Goal: Transaction & Acquisition: Purchase product/service

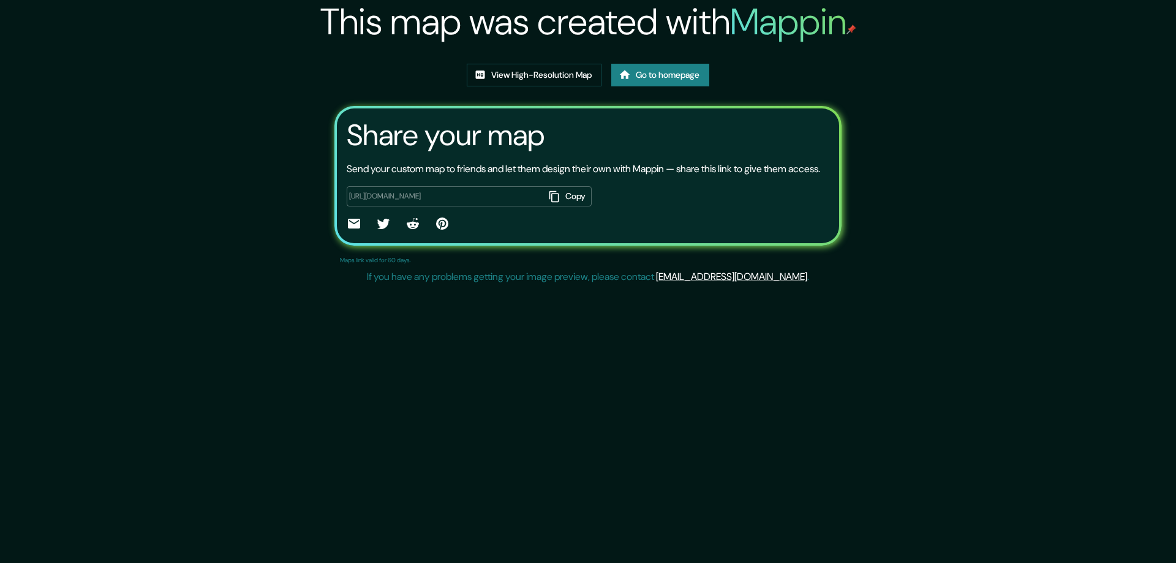
click at [670, 75] on link "Go to homepage" at bounding box center [660, 75] width 98 height 23
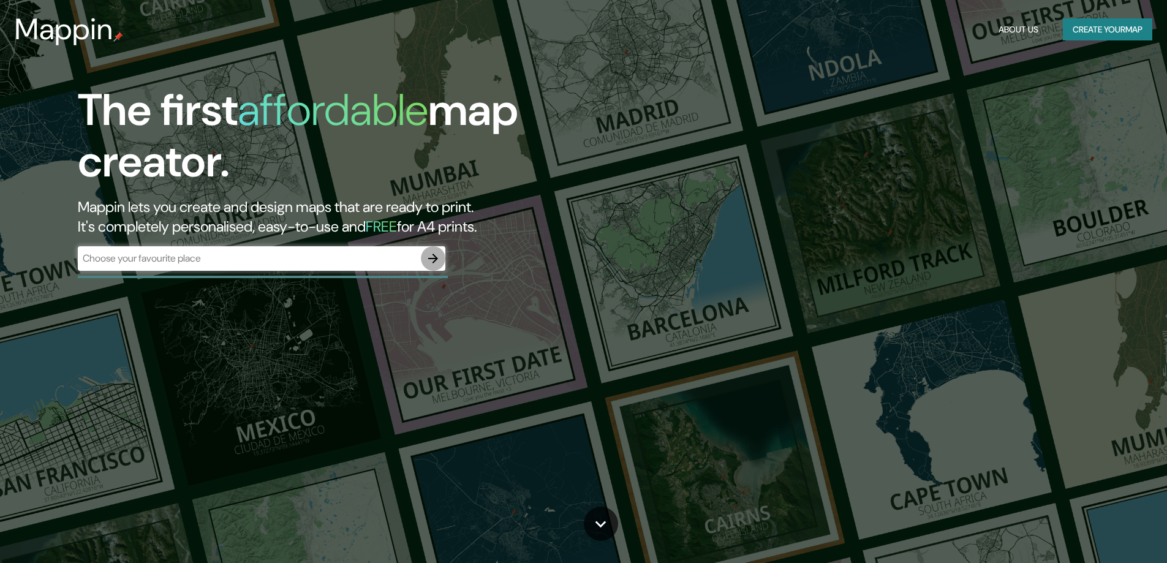
click at [435, 254] on icon "button" at bounding box center [433, 258] width 15 height 15
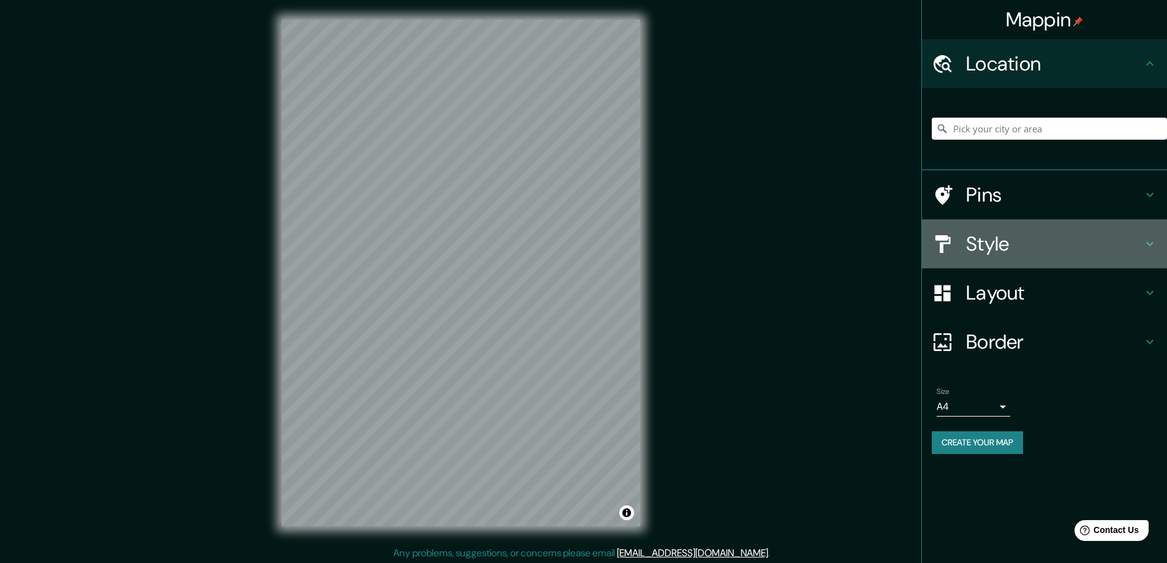
click at [988, 248] on h4 "Style" at bounding box center [1054, 243] width 176 height 24
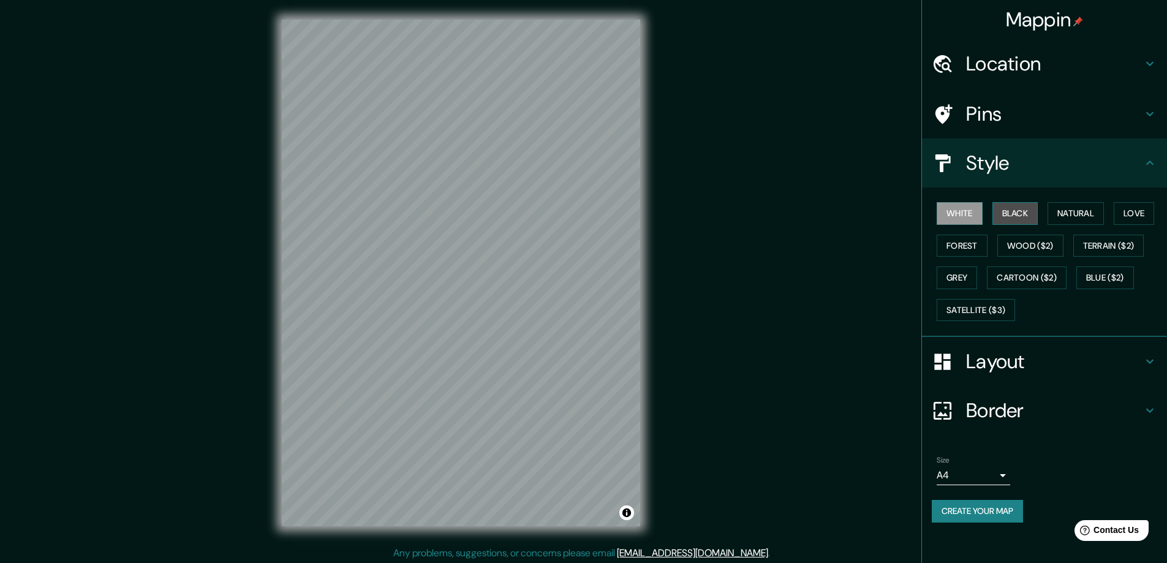
click at [1015, 210] on button "Black" at bounding box center [1015, 213] width 46 height 23
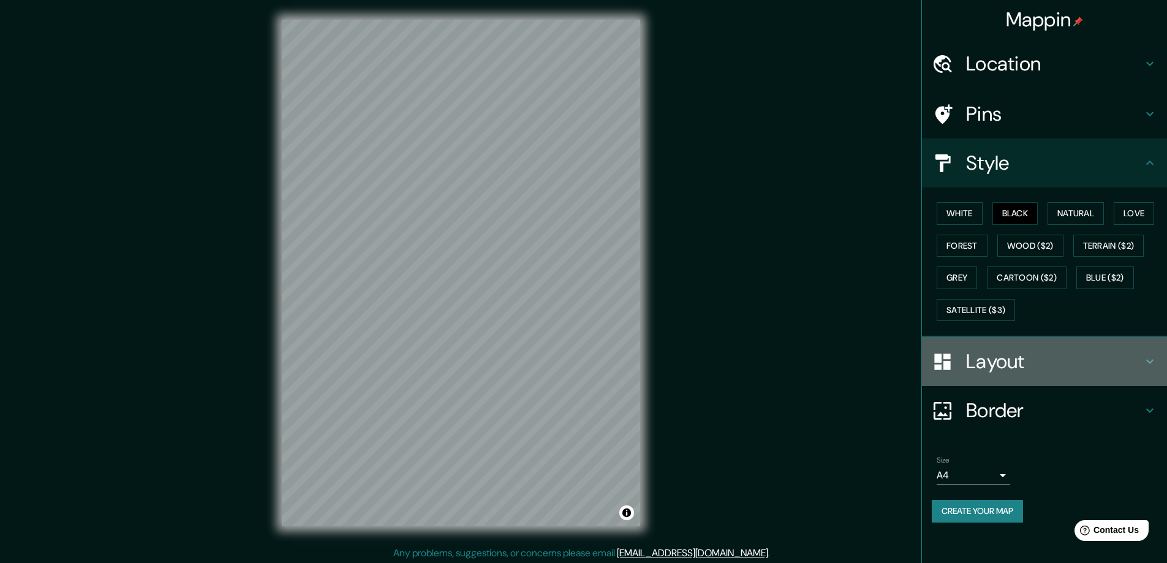
click at [979, 362] on h4 "Layout" at bounding box center [1054, 361] width 176 height 24
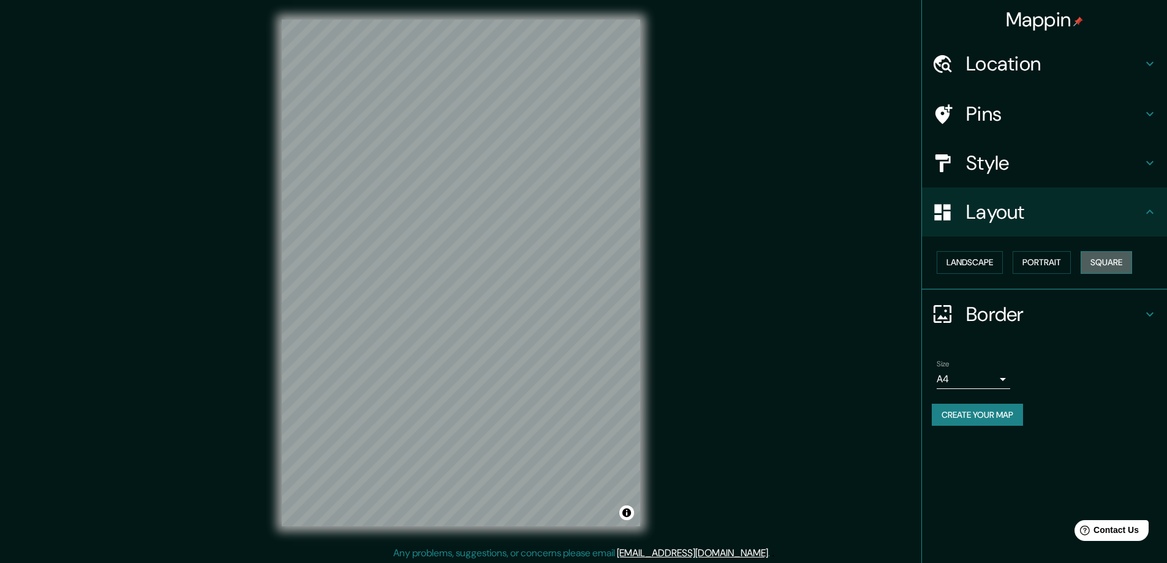
click at [1108, 262] on button "Square" at bounding box center [1105, 262] width 51 height 23
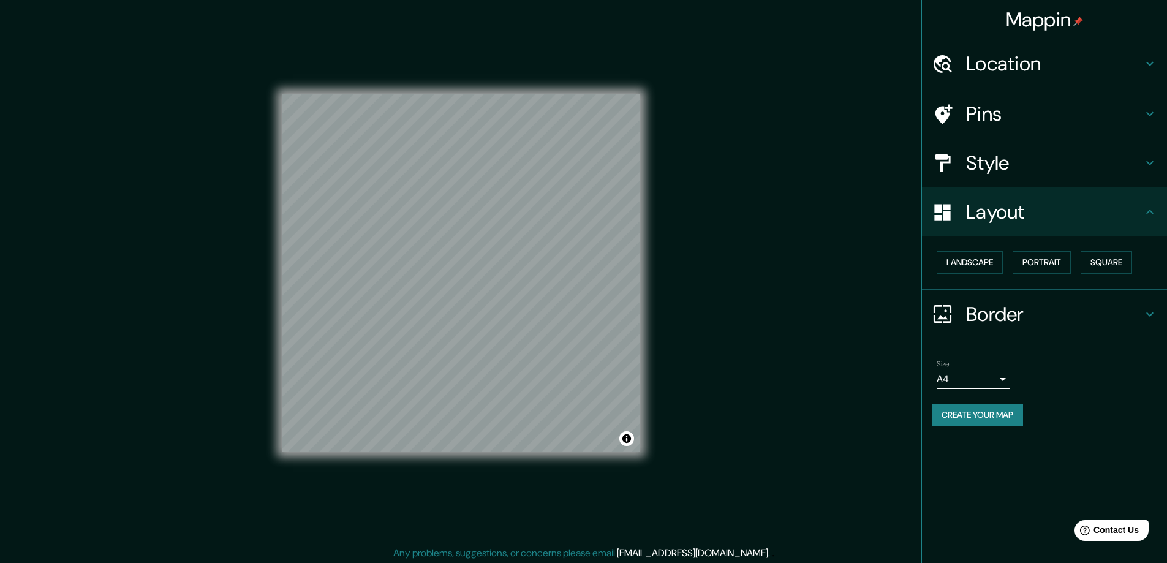
click at [1004, 377] on body "Mappin Location Pins Style Layout Landscape Portrait Square Border Choose a bor…" at bounding box center [583, 281] width 1167 height 563
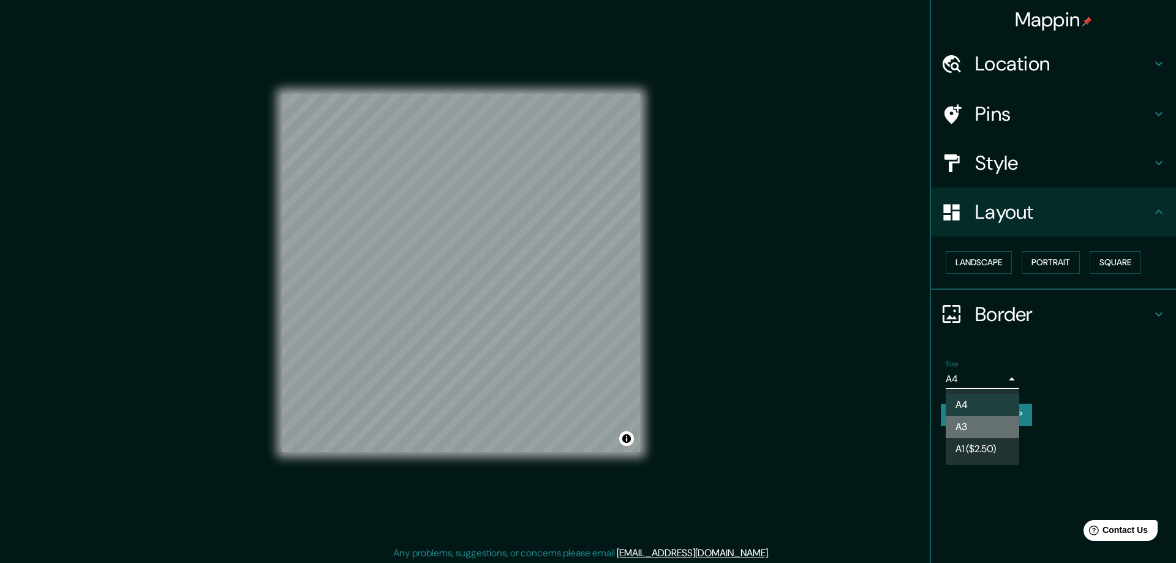
click at [969, 421] on li "A3" at bounding box center [982, 427] width 73 height 22
type input "a4"
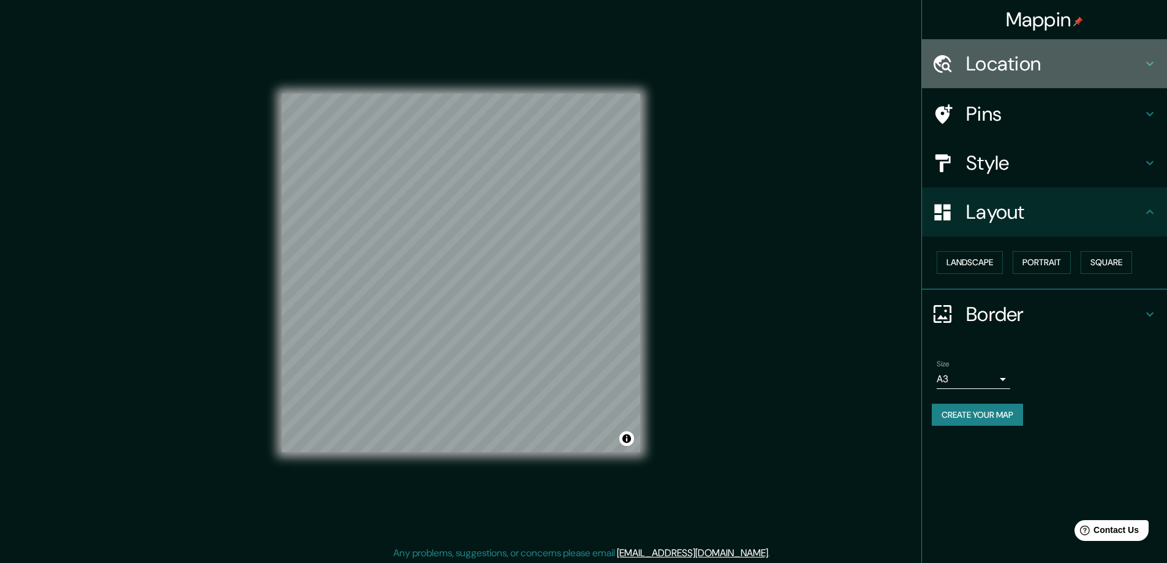
click at [976, 51] on h4 "Location" at bounding box center [1054, 63] width 176 height 24
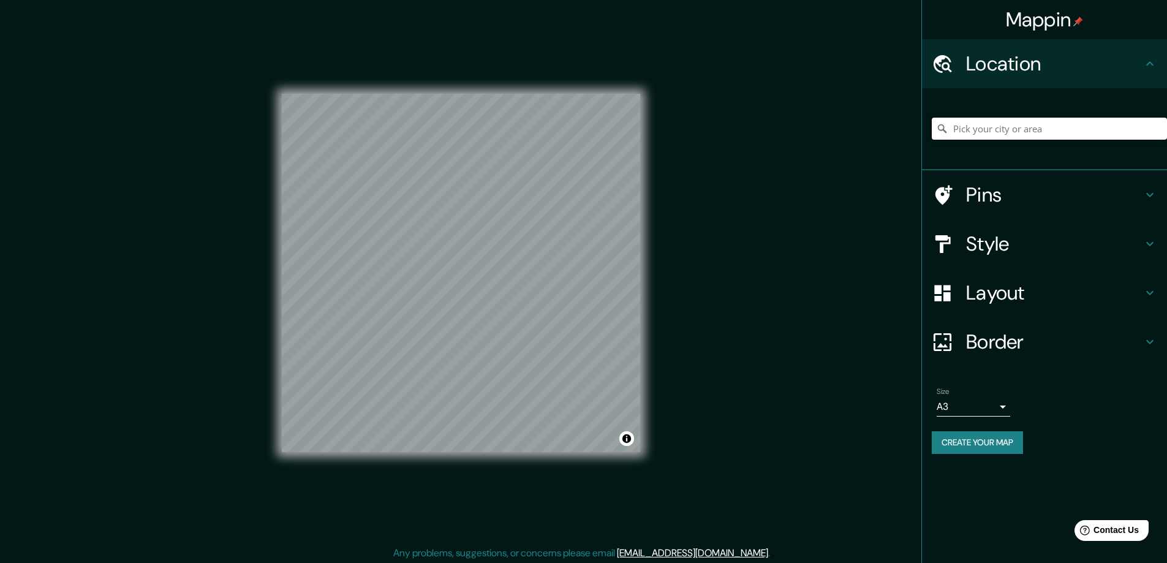
paste input "[STREET_ADDRESS][PERSON_NAME]"
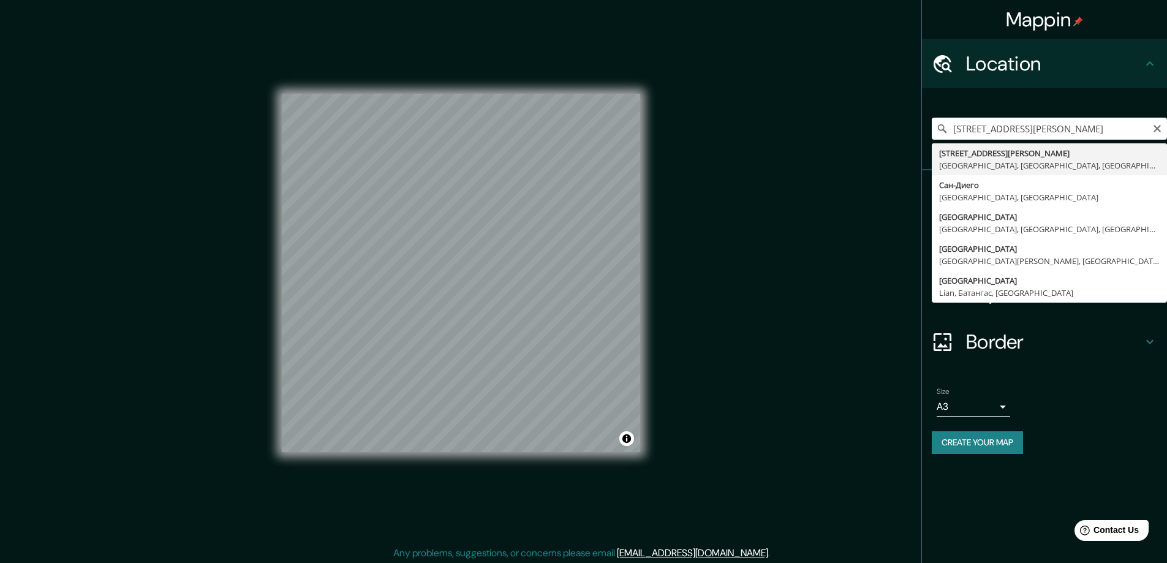
type input "[STREET_ADDRESS][PERSON_NAME]"
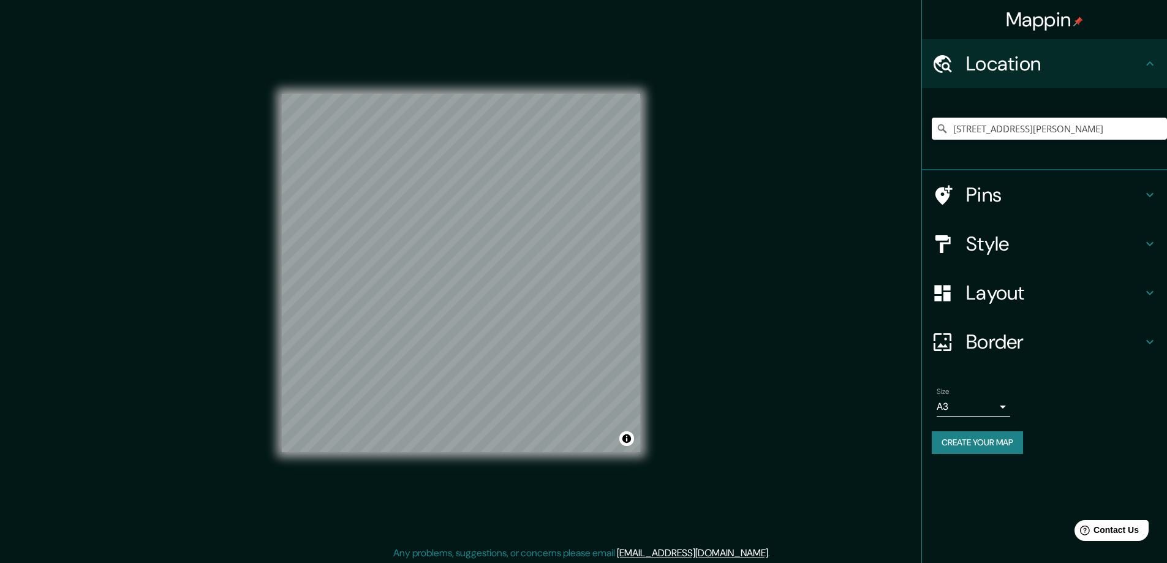
click at [953, 438] on button "Create your map" at bounding box center [976, 442] width 91 height 23
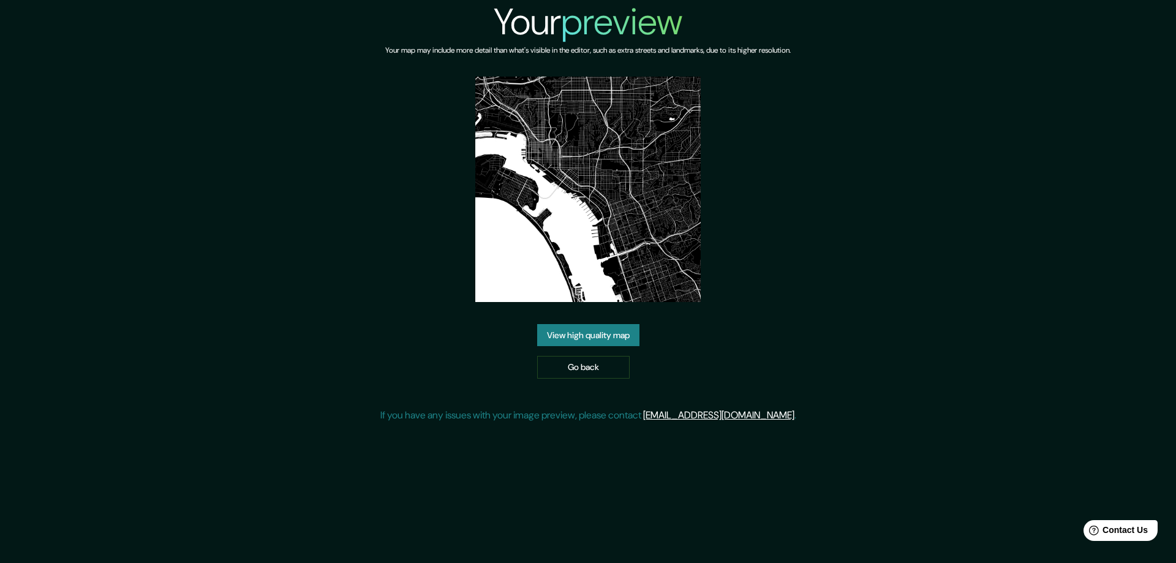
click at [572, 332] on link "View high quality map" at bounding box center [588, 335] width 102 height 23
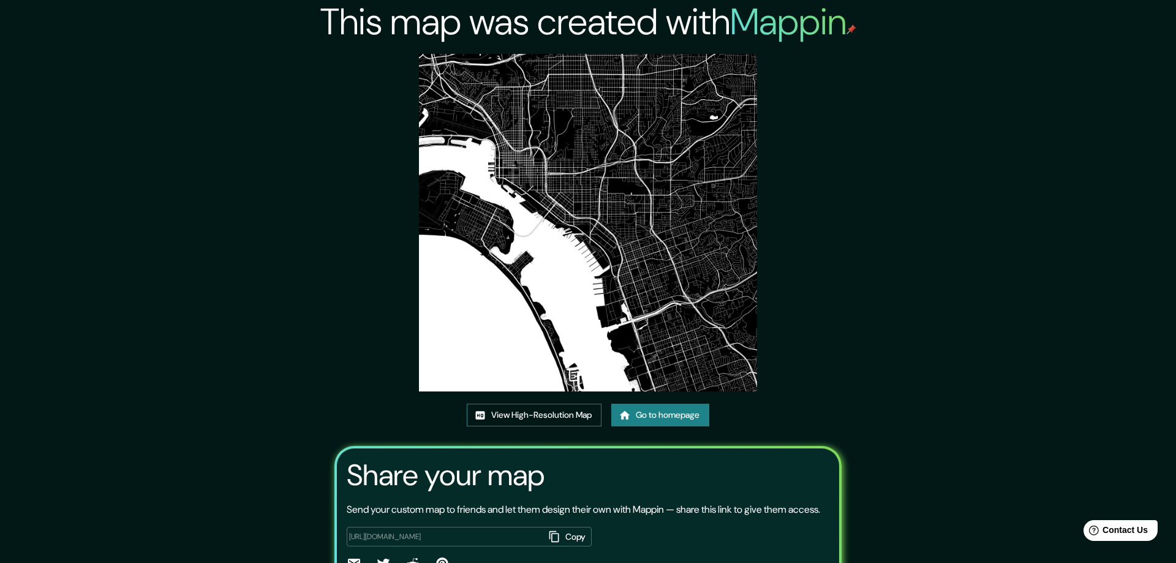
click at [492, 412] on link "View High-Resolution Map" at bounding box center [534, 415] width 135 height 23
click at [634, 413] on link "Go to homepage" at bounding box center [656, 415] width 98 height 23
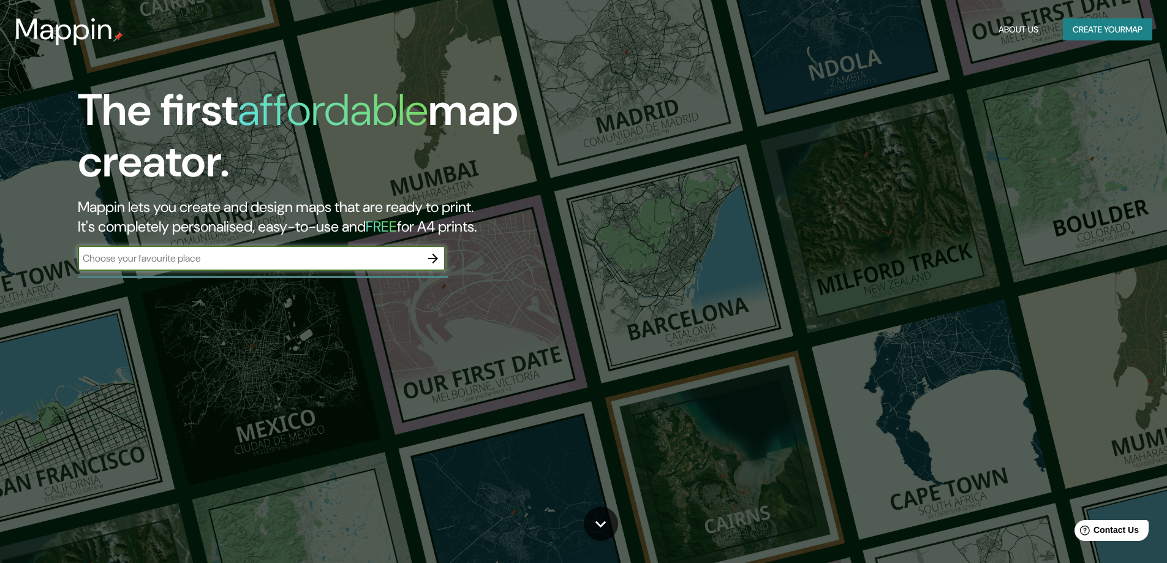
click at [435, 257] on icon "button" at bounding box center [433, 259] width 10 height 10
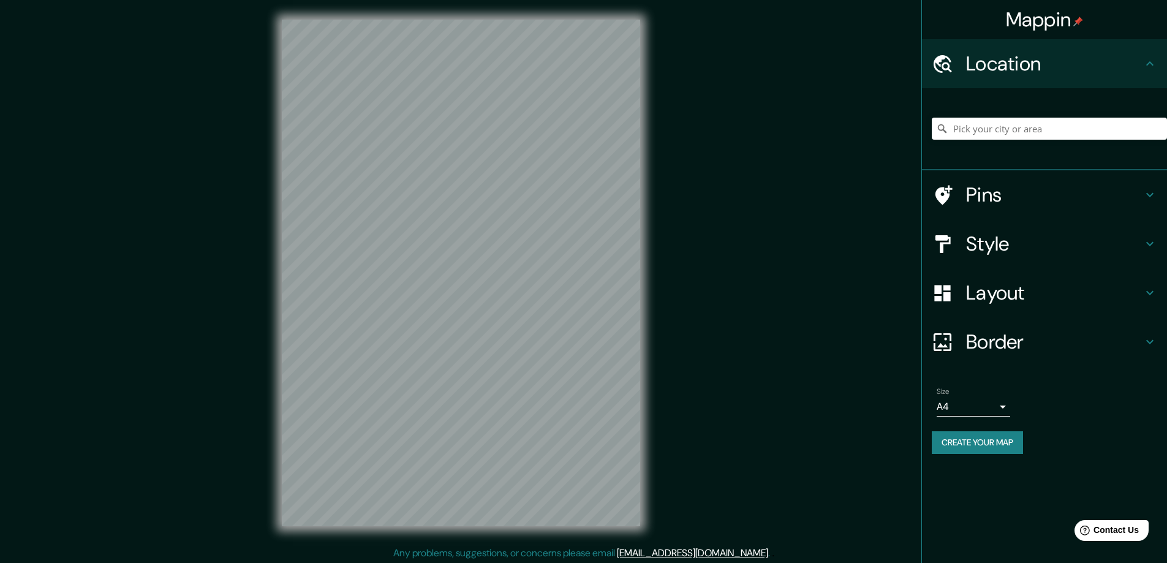
click at [965, 238] on div at bounding box center [948, 243] width 34 height 21
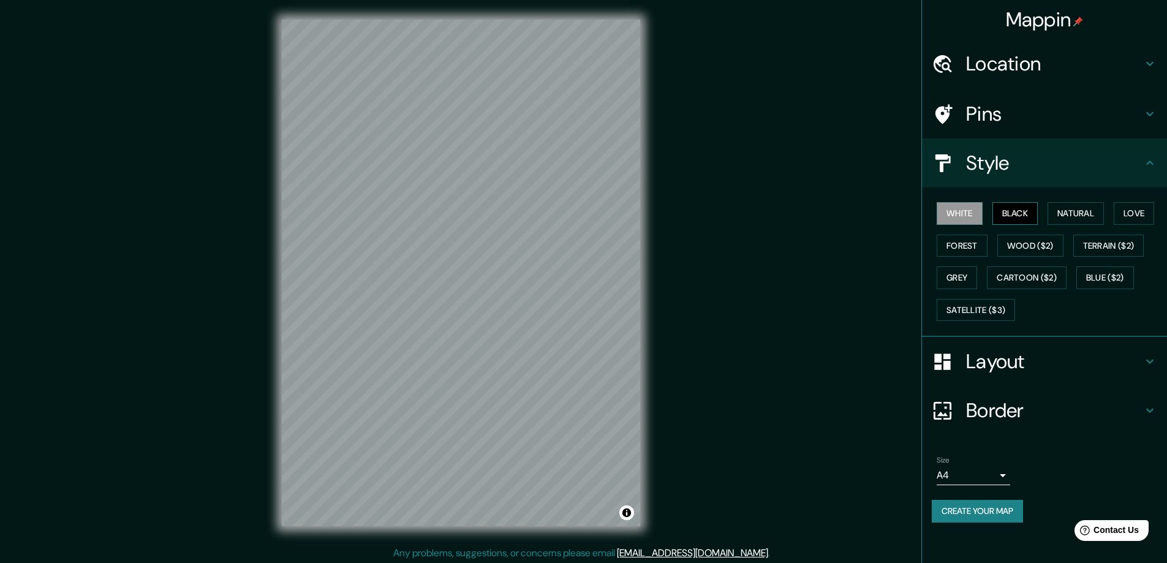
click at [1009, 214] on button "Black" at bounding box center [1015, 213] width 46 height 23
click at [991, 355] on h4 "Layout" at bounding box center [1054, 361] width 176 height 24
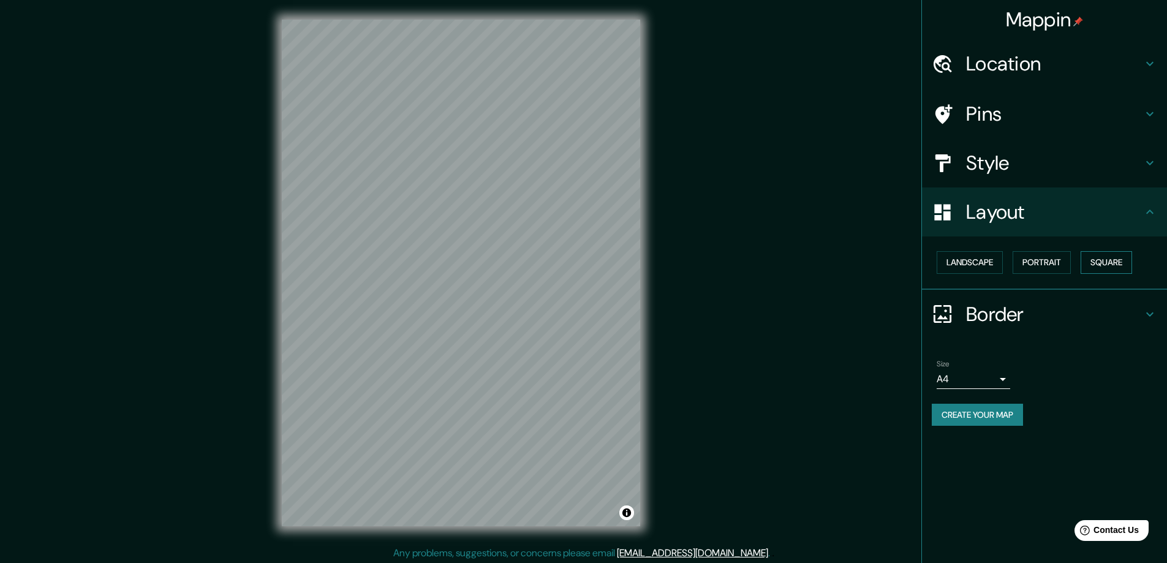
click at [1110, 261] on button "Square" at bounding box center [1105, 262] width 51 height 23
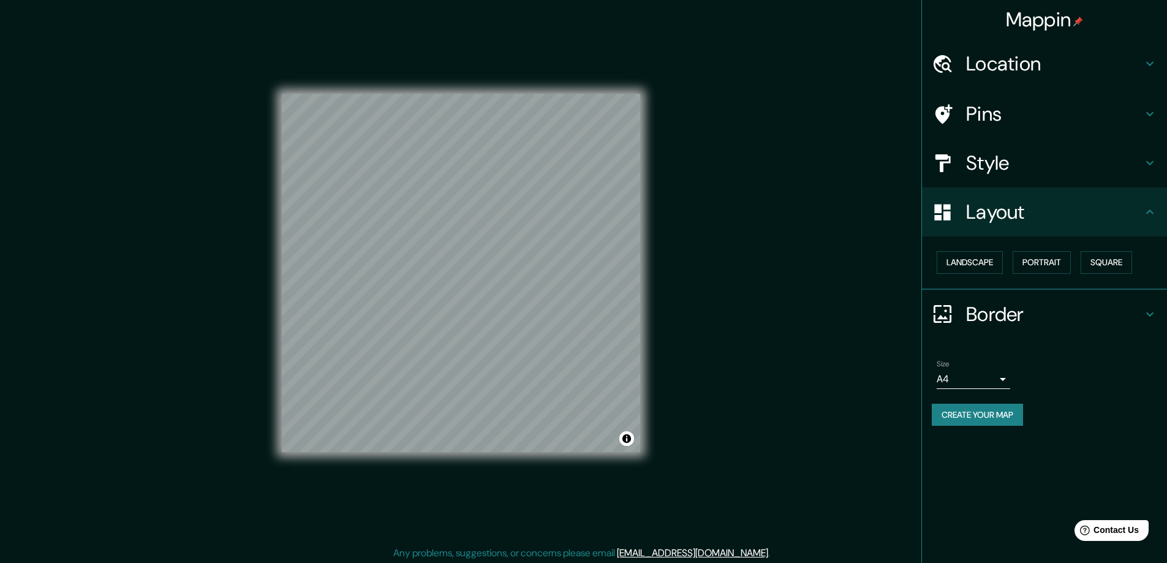
click at [998, 381] on body "Mappin Location Pins Style Layout Landscape Portrait Square Border Choose a bor…" at bounding box center [583, 281] width 1167 height 563
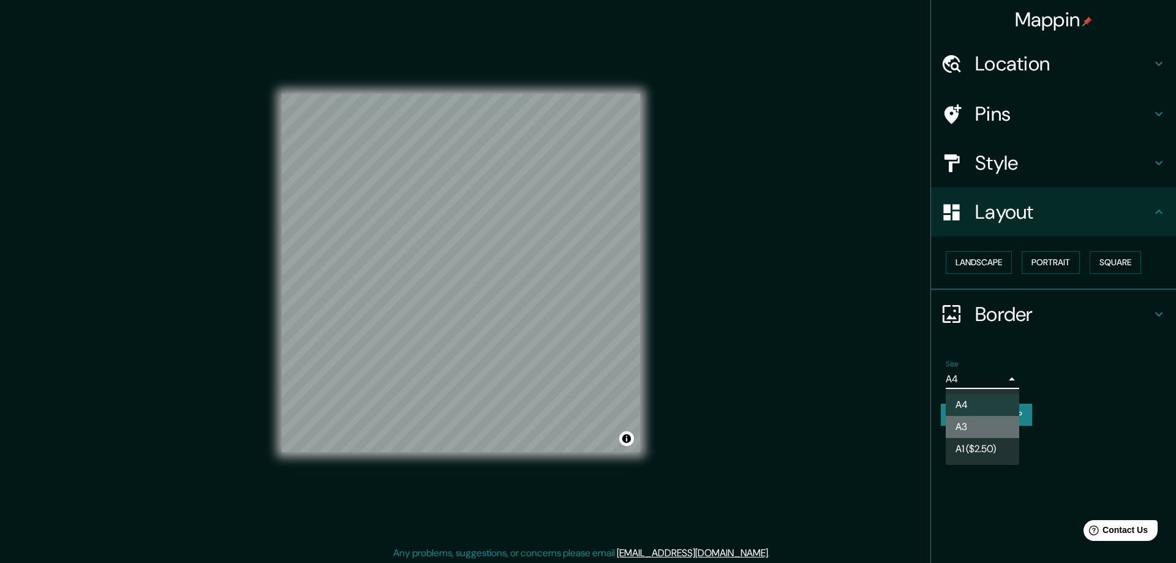
click at [974, 429] on li "A3" at bounding box center [982, 427] width 73 height 22
type input "a4"
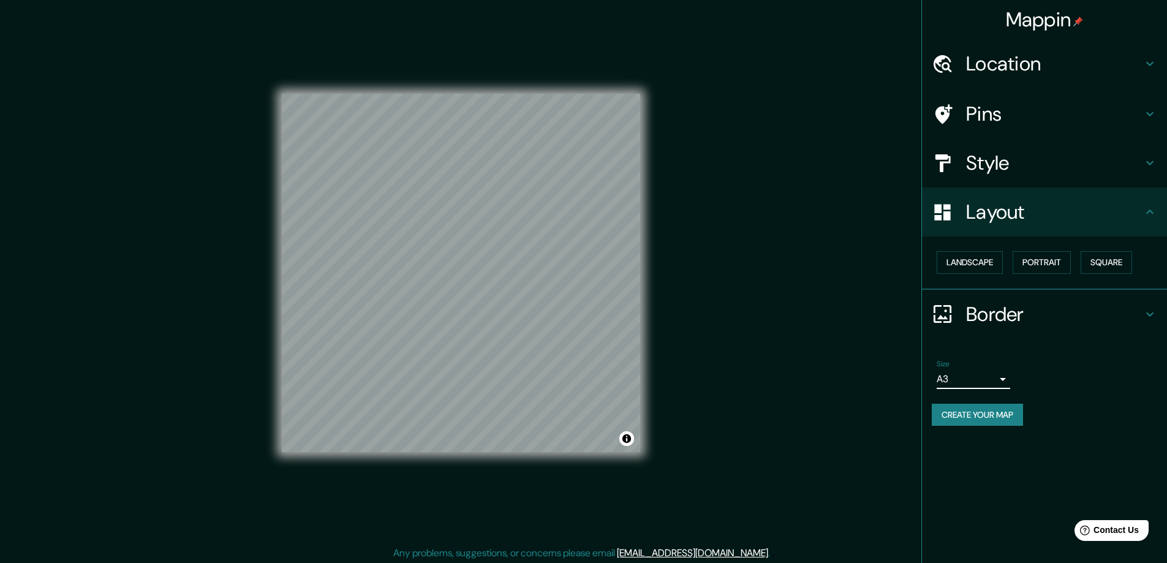
click at [976, 64] on h4 "Location" at bounding box center [1054, 63] width 176 height 24
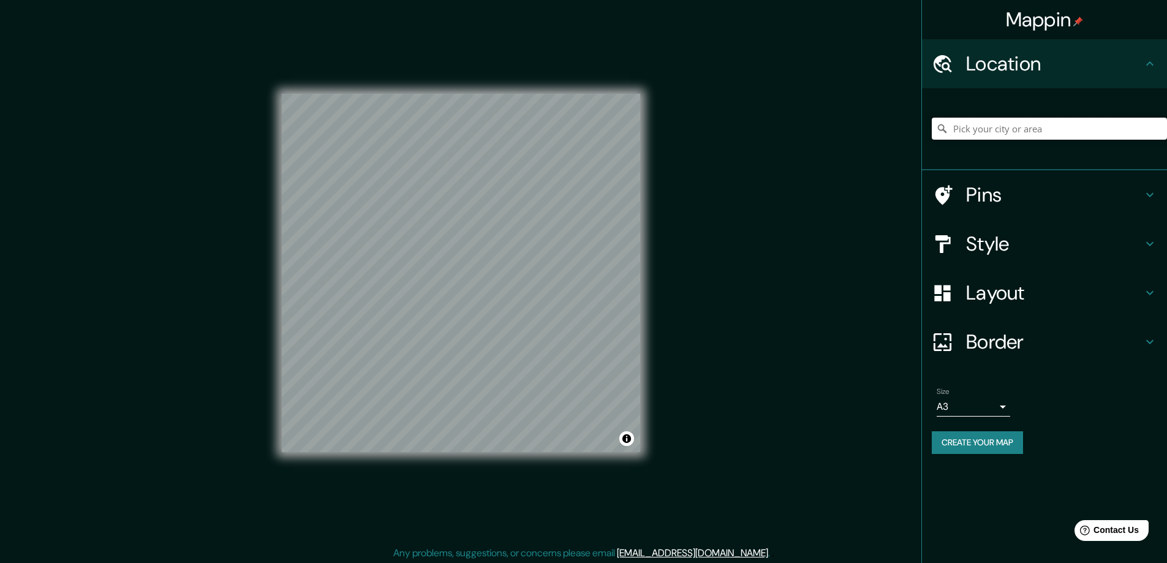
paste input "[STREET_ADDRESS][PERSON_NAME]"
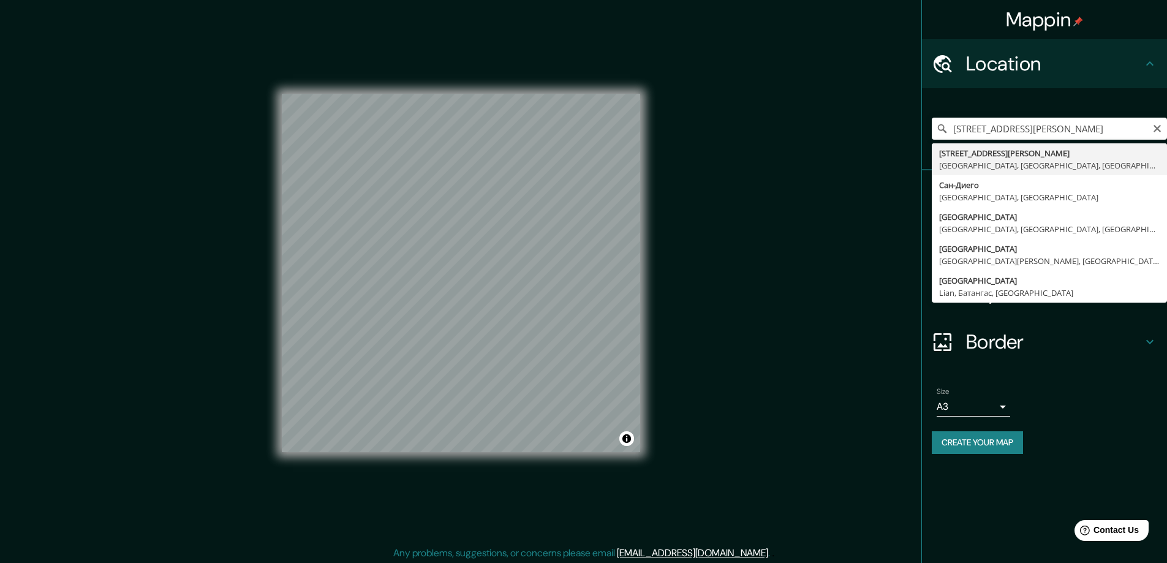
type input "[STREET_ADDRESS][PERSON_NAME]"
